Goal: Information Seeking & Learning: Learn about a topic

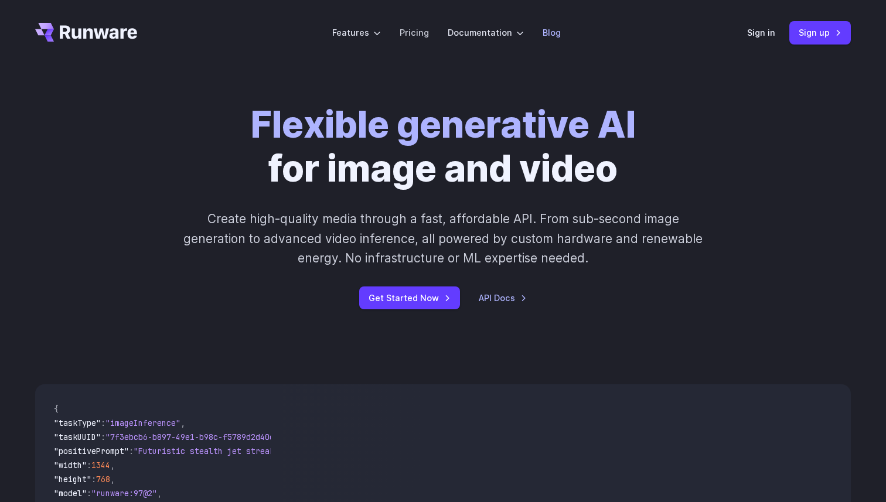
click at [556, 34] on link "Blog" at bounding box center [552, 32] width 18 height 13
